Goal: Check status: Check status

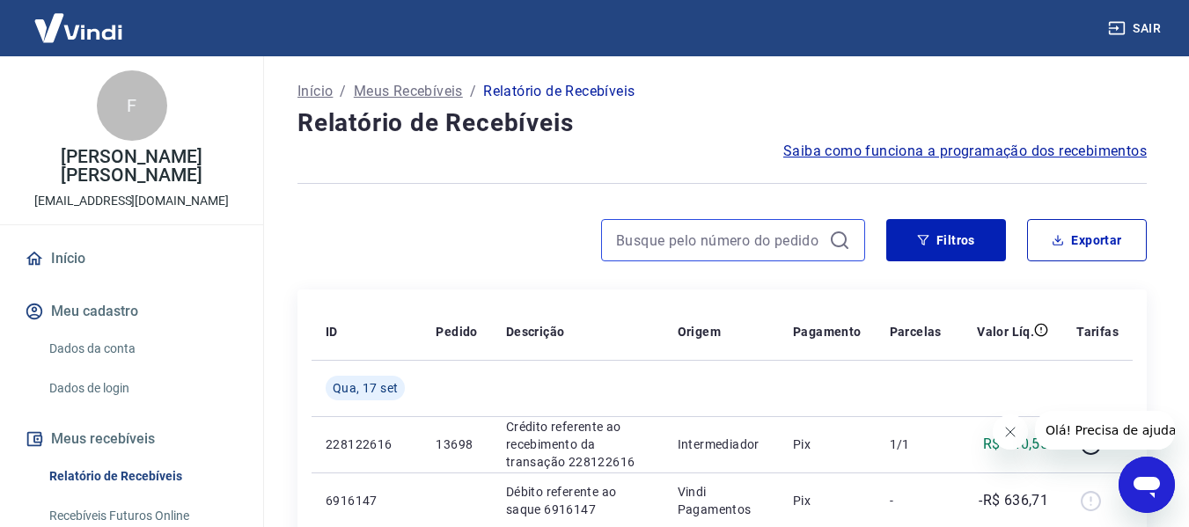
click at [666, 250] on input at bounding box center [719, 240] width 206 height 26
click at [666, 250] on input "1338" at bounding box center [719, 240] width 206 height 26
type input "1338"
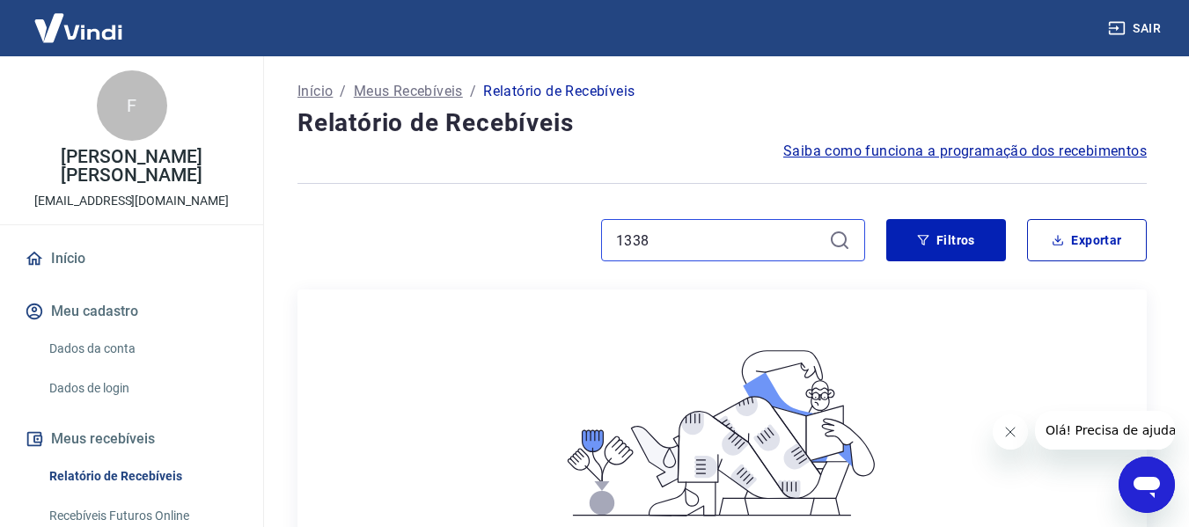
click at [666, 248] on input "1338" at bounding box center [719, 240] width 206 height 26
drag, startPoint x: 666, startPoint y: 247, endPoint x: 341, endPoint y: 247, distance: 324.6
click at [341, 247] on div "1338" at bounding box center [580, 240] width 567 height 42
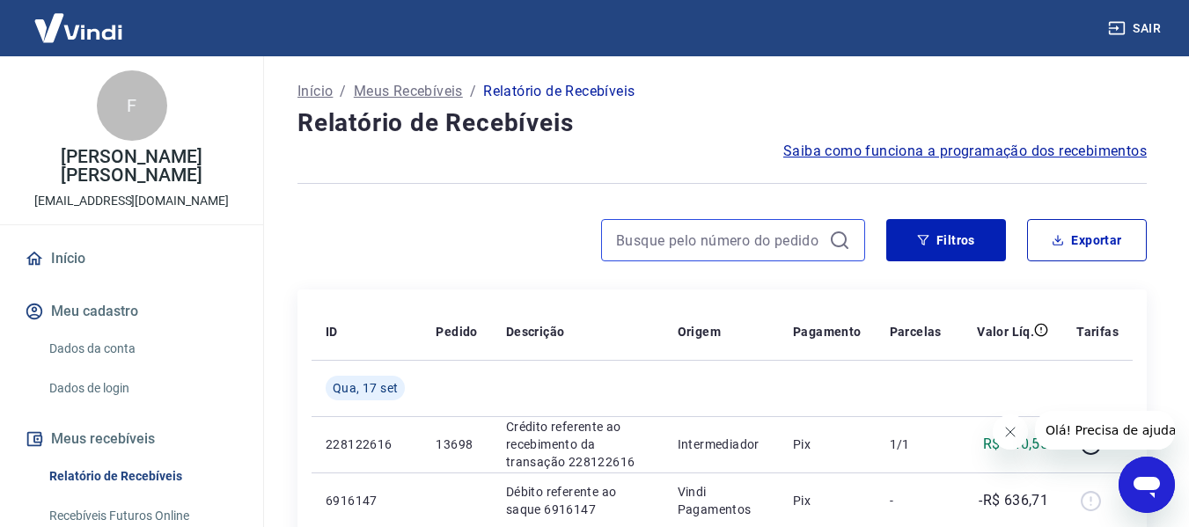
click at [656, 243] on input at bounding box center [719, 240] width 206 height 26
click at [672, 228] on input at bounding box center [719, 240] width 206 height 26
type input "133"
click at [655, 255] on div at bounding box center [733, 240] width 264 height 42
click at [654, 250] on input at bounding box center [719, 240] width 206 height 26
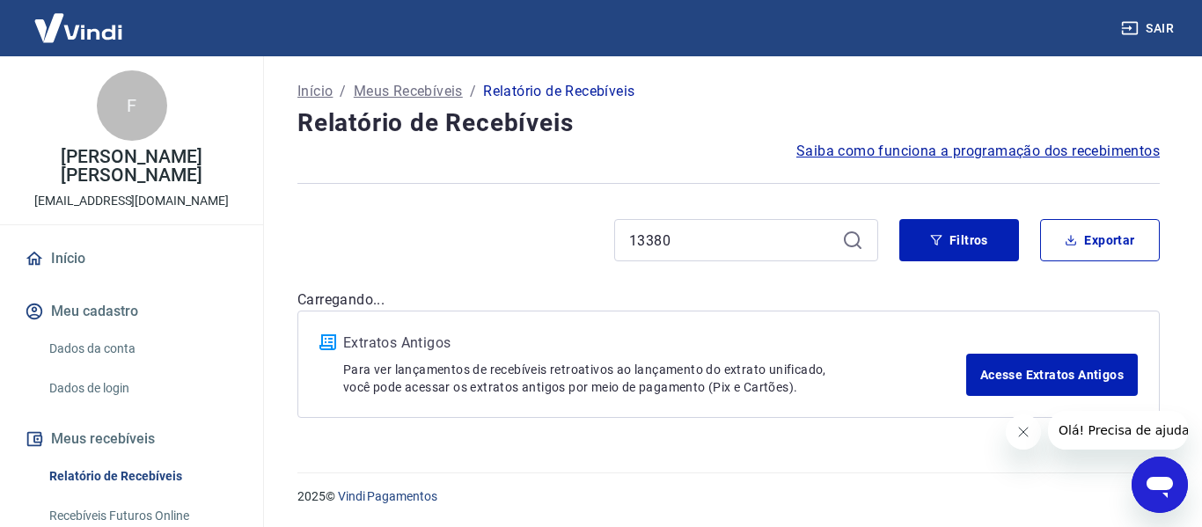
click at [838, 232] on div "13380" at bounding box center [746, 240] width 264 height 42
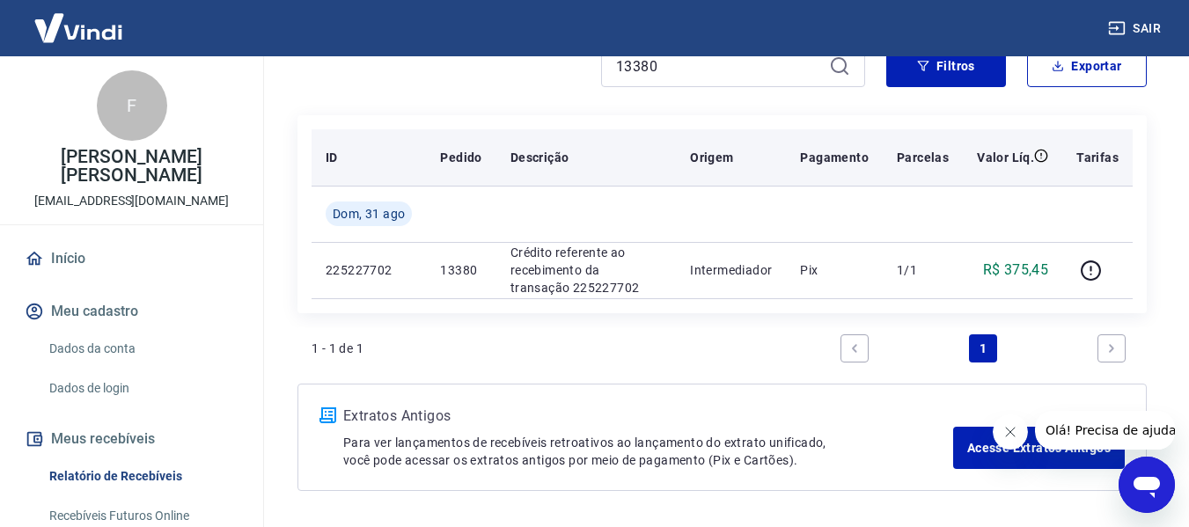
scroll to position [176, 0]
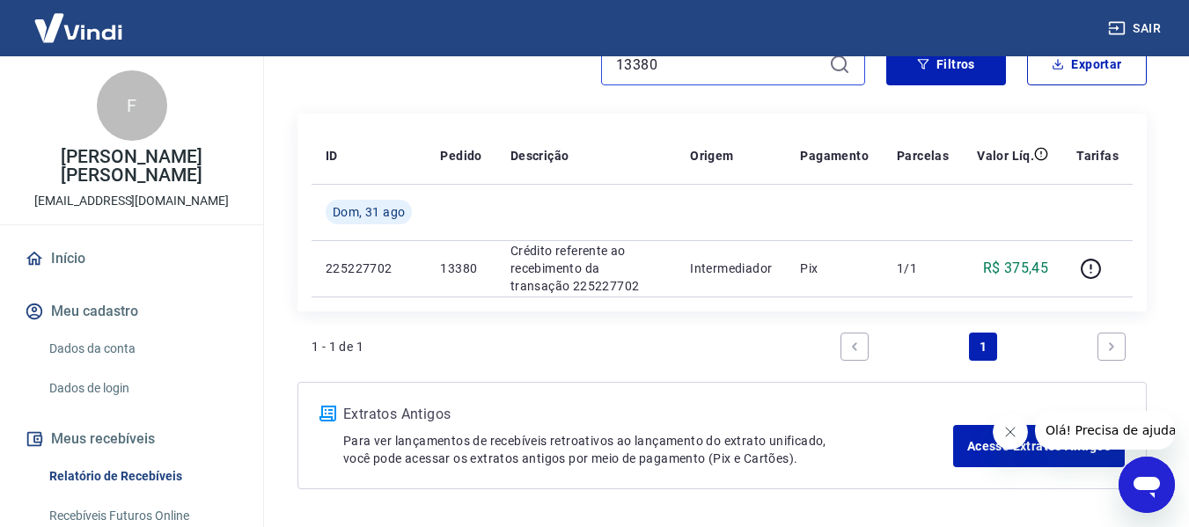
click at [681, 69] on input "13380" at bounding box center [719, 64] width 206 height 26
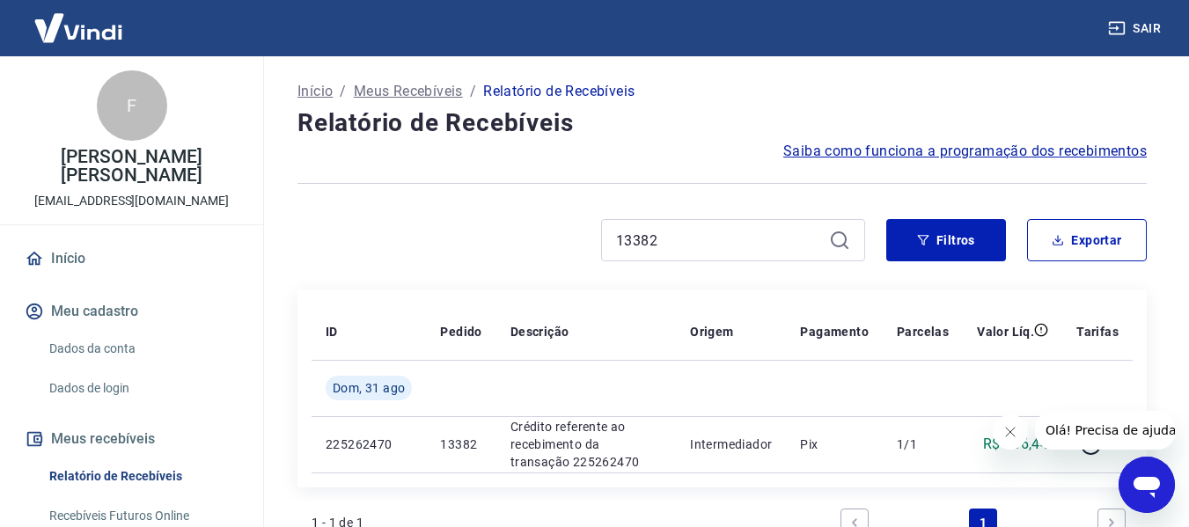
click at [1012, 427] on icon "Fechar mensagem da empresa" at bounding box center [1009, 432] width 14 height 14
click at [710, 252] on input "13382" at bounding box center [719, 240] width 206 height 26
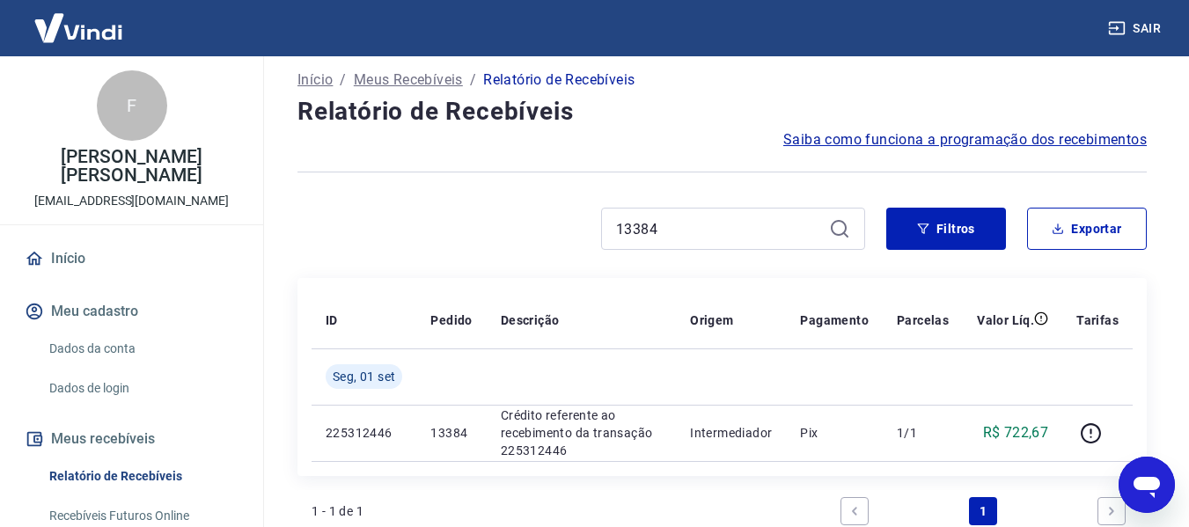
scroll to position [88, 0]
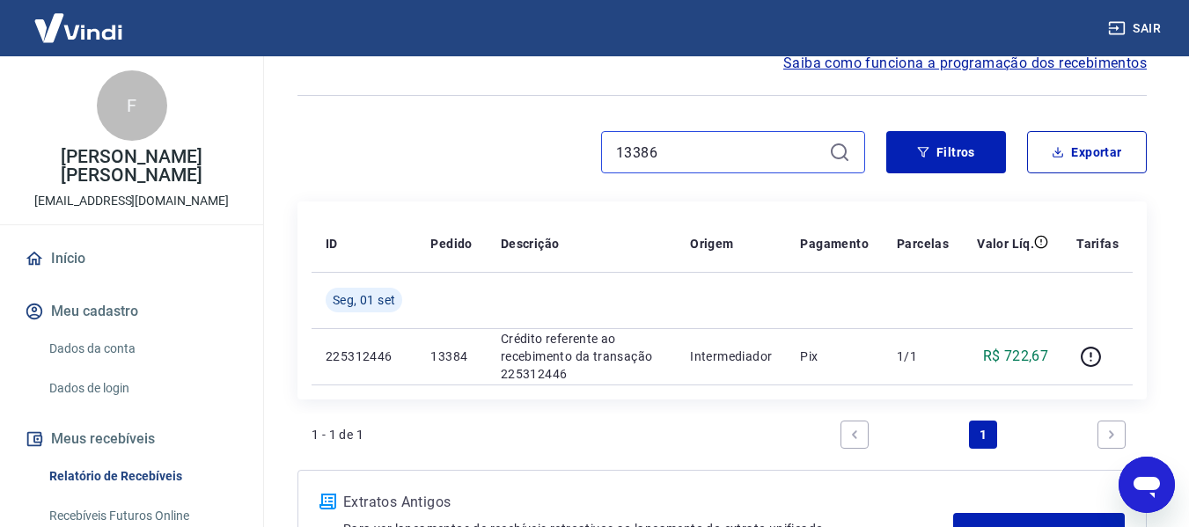
type input "13386"
click at [833, 150] on icon at bounding box center [839, 152] width 21 height 21
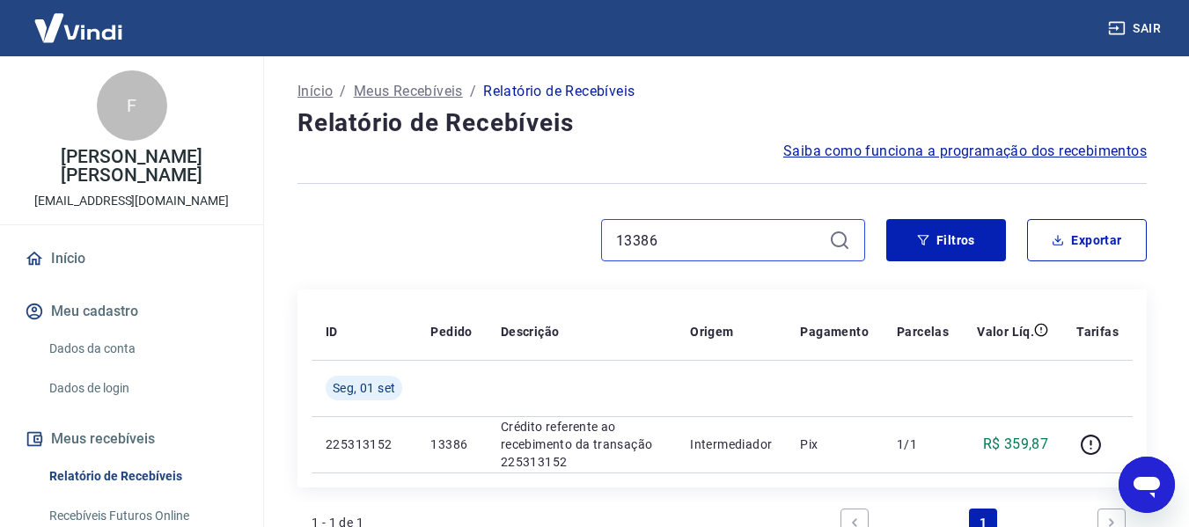
drag, startPoint x: 662, startPoint y: 245, endPoint x: 534, endPoint y: 253, distance: 128.7
click at [534, 253] on div "13386" at bounding box center [580, 240] width 567 height 42
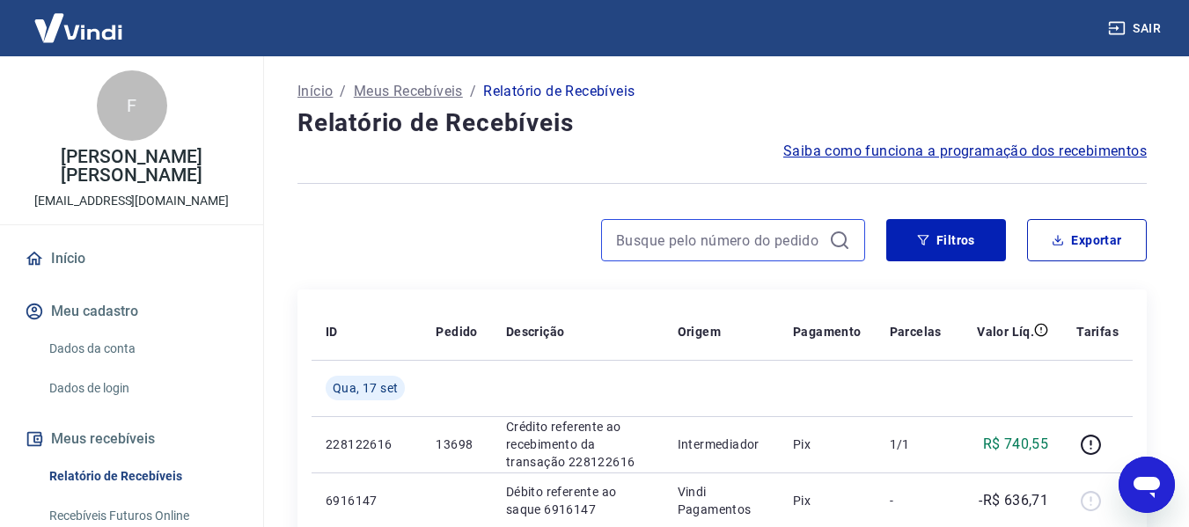
click at [704, 247] on input at bounding box center [719, 240] width 206 height 26
drag, startPoint x: 704, startPoint y: 247, endPoint x: 686, endPoint y: 166, distance: 82.8
click at [704, 247] on input "13394" at bounding box center [719, 240] width 206 height 26
click at [692, 238] on input "13394" at bounding box center [719, 240] width 206 height 26
type input "13394"
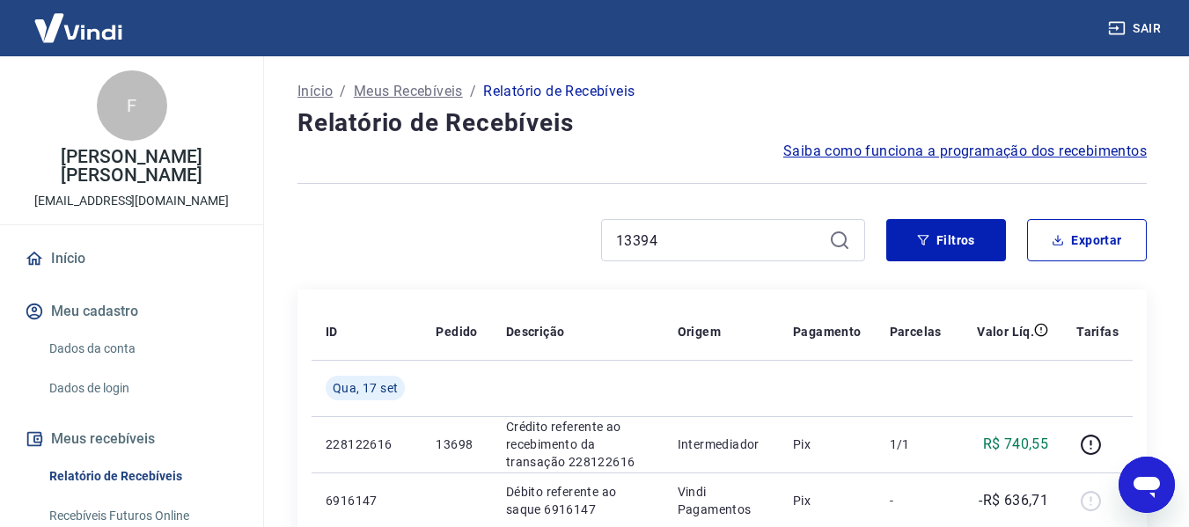
click at [687, 163] on div at bounding box center [721, 183] width 849 height 43
